Goal: Task Accomplishment & Management: Complete application form

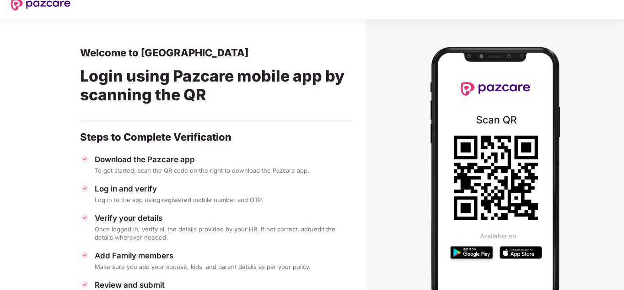
scroll to position [10, 0]
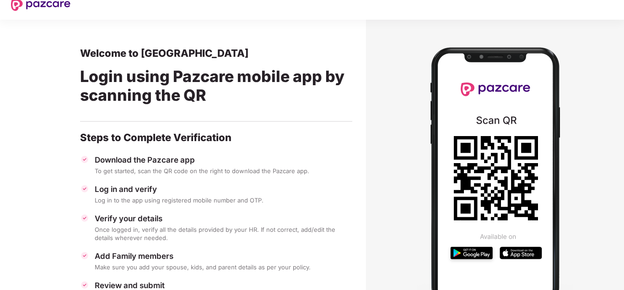
click at [179, 154] on div "Welcome to Pazcare Login using Pazcare mobile app by scanning the QR Steps to C…" at bounding box center [216, 178] width 272 height 262
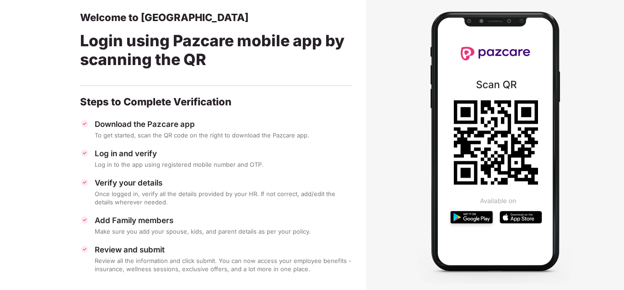
scroll to position [55, 0]
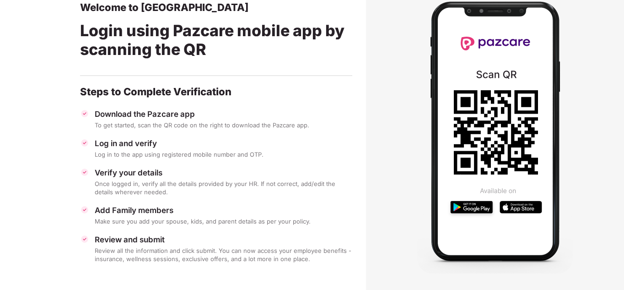
click at [466, 170] on icon at bounding box center [496, 132] width 84 height 84
drag, startPoint x: 470, startPoint y: 162, endPoint x: 478, endPoint y: 152, distance: 12.4
click at [475, 157] on icon at bounding box center [496, 132] width 84 height 84
click at [478, 152] on icon at bounding box center [496, 132] width 84 height 84
click at [479, 151] on icon at bounding box center [496, 132] width 84 height 84
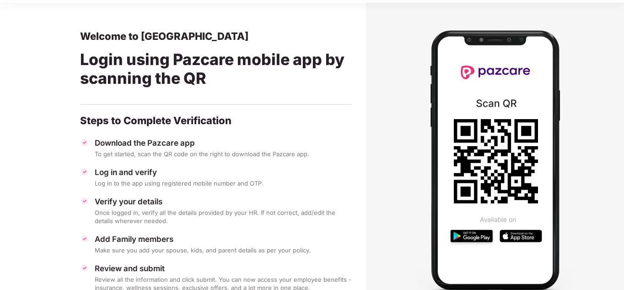
scroll to position [0, 0]
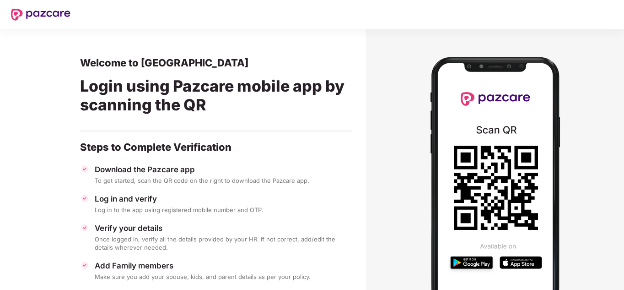
click at [92, 48] on section "Welcome to Pazcare Login using Pazcare mobile app by scanning the QR Steps to C…" at bounding box center [183, 187] width 366 height 316
click at [60, 13] on img at bounding box center [40, 15] width 59 height 12
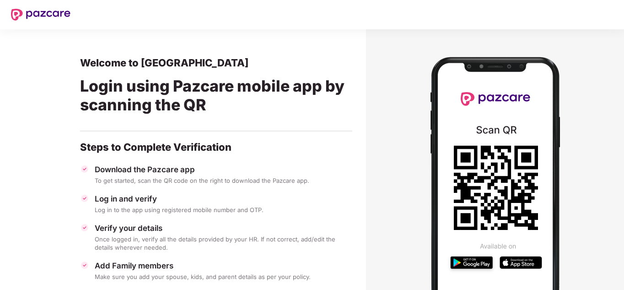
click at [60, 13] on img at bounding box center [40, 15] width 59 height 12
click at [61, 14] on img at bounding box center [40, 15] width 59 height 12
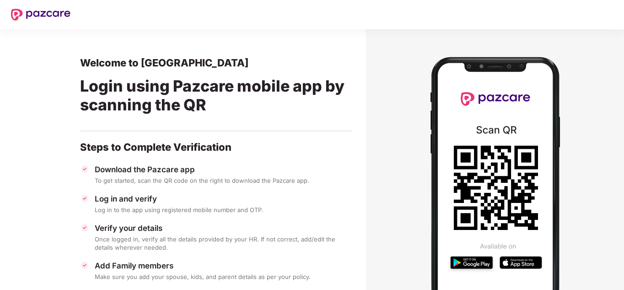
click at [61, 14] on img at bounding box center [40, 15] width 59 height 12
click at [63, 14] on img at bounding box center [40, 15] width 59 height 12
click at [65, 13] on img at bounding box center [40, 15] width 59 height 12
